Goal: Task Accomplishment & Management: Use online tool/utility

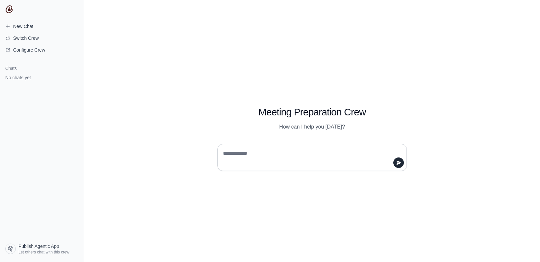
click at [222, 148] on textarea at bounding box center [310, 157] width 177 height 18
click at [312, 123] on p "How can I help you [DATE]?" at bounding box center [313, 127] width 190 height 8
click at [30, 243] on span "Publish Agentic App" at bounding box center [38, 246] width 41 height 7
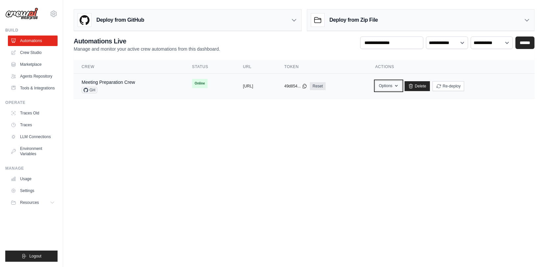
click at [402, 89] on button "Options" at bounding box center [388, 86] width 27 height 10
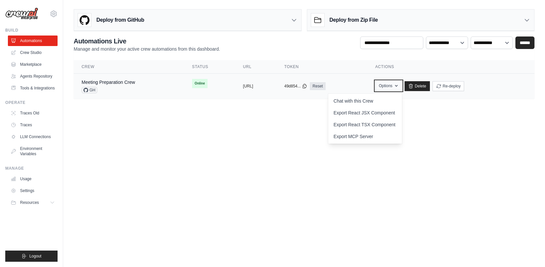
click at [402, 89] on button "Options" at bounding box center [388, 86] width 27 height 10
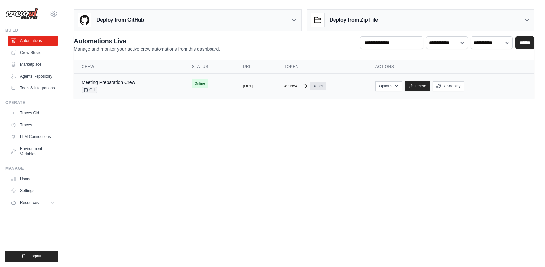
drag, startPoint x: 278, startPoint y: 86, endPoint x: 216, endPoint y: 85, distance: 62.2
click at [243, 85] on div "copied https://meeting-preparation-crew-7a" at bounding box center [255, 86] width 25 height 5
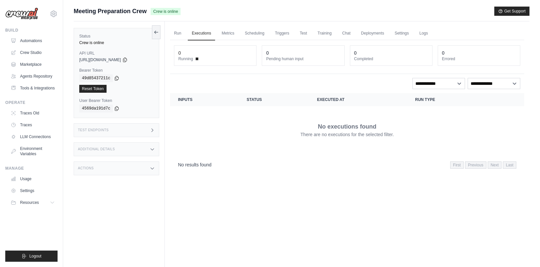
click at [259, 245] on div "Run Executions Metrics Scheduling Triggers Test Training Chat Deployments Setti…" at bounding box center [347, 154] width 365 height 267
click at [48, 89] on link "Tools & Integrations" at bounding box center [34, 88] width 50 height 11
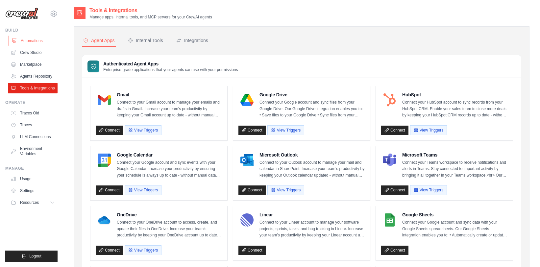
click at [22, 41] on link "Automations" at bounding box center [34, 41] width 50 height 11
